Goal: Information Seeking & Learning: Learn about a topic

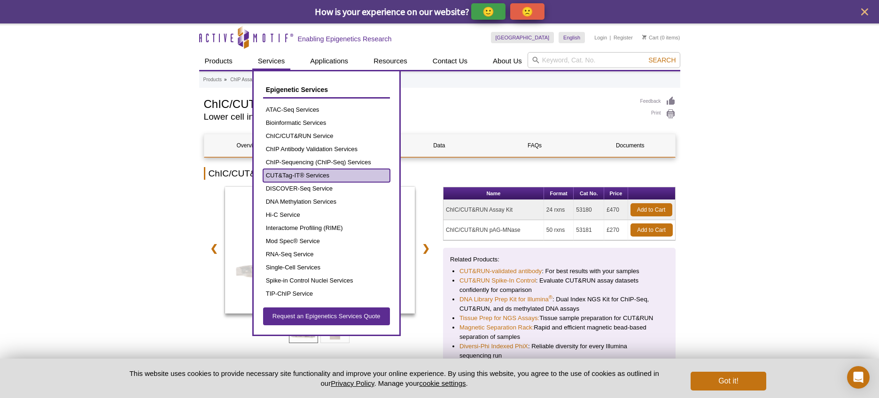
click at [295, 174] on link "CUT&Tag-IT® Services" at bounding box center [326, 175] width 127 height 13
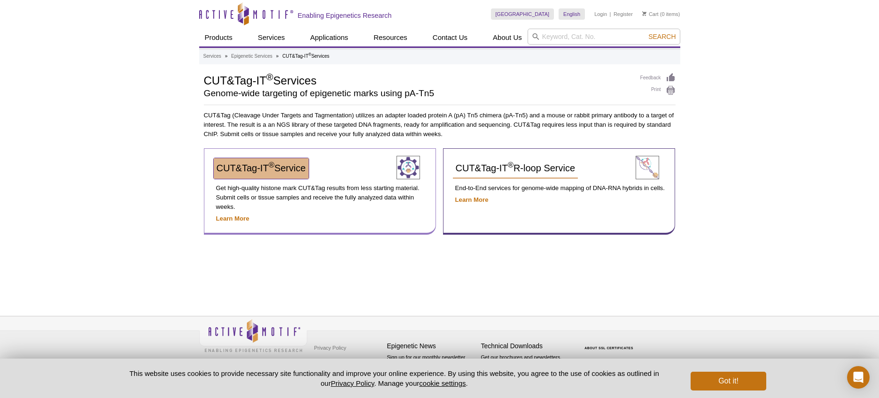
click at [240, 176] on link "CUT&Tag-IT ® Service" at bounding box center [261, 168] width 95 height 21
